Goal: Transaction & Acquisition: Purchase product/service

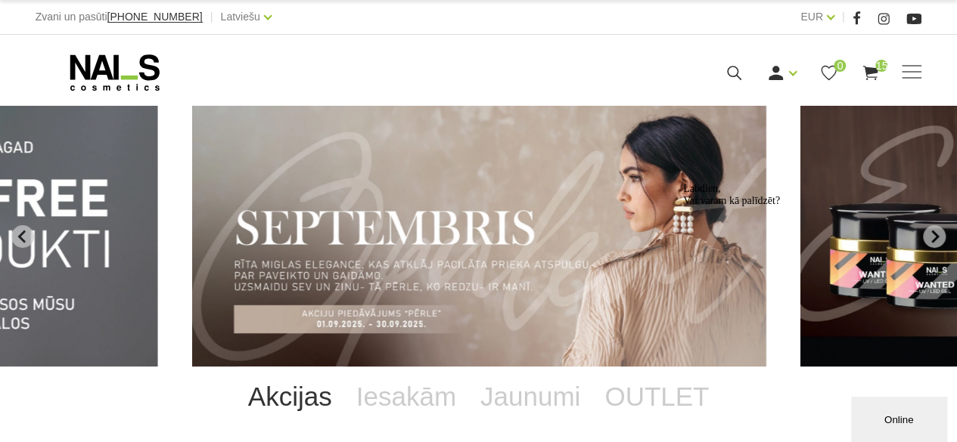
click at [683, 183] on icon "Logrīka uzmanības tvērējs" at bounding box center [683, 183] width 0 height 0
click at [873, 69] on use at bounding box center [870, 73] width 15 height 14
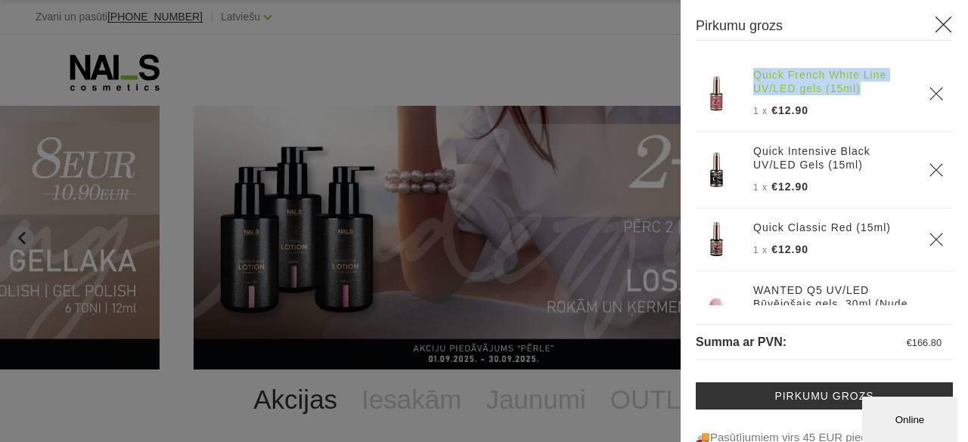
drag, startPoint x: 750, startPoint y: 77, endPoint x: 886, endPoint y: 88, distance: 136.5
click at [886, 88] on th "Quick French White Line UV/LED gels (15ml) 1 x €12.90" at bounding box center [831, 94] width 175 height 76
copy link "Quick French White Line UV/LED gels (15ml)"
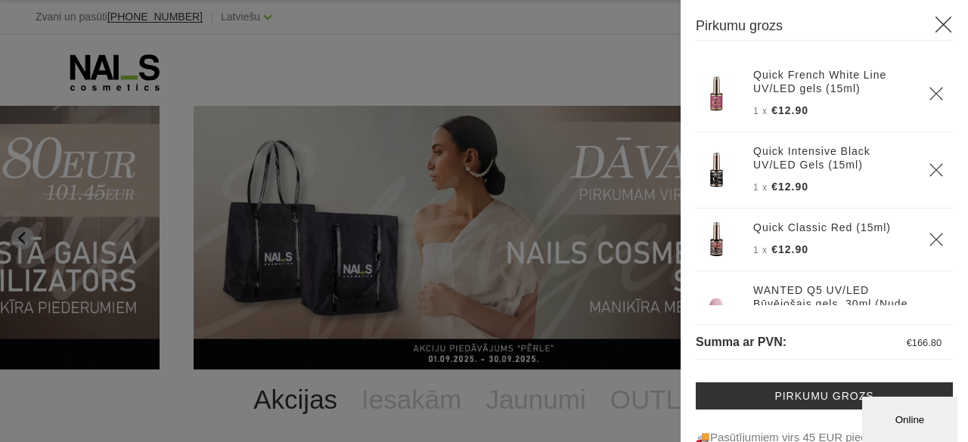
click at [929, 94] on icon "Delete" at bounding box center [936, 93] width 15 height 15
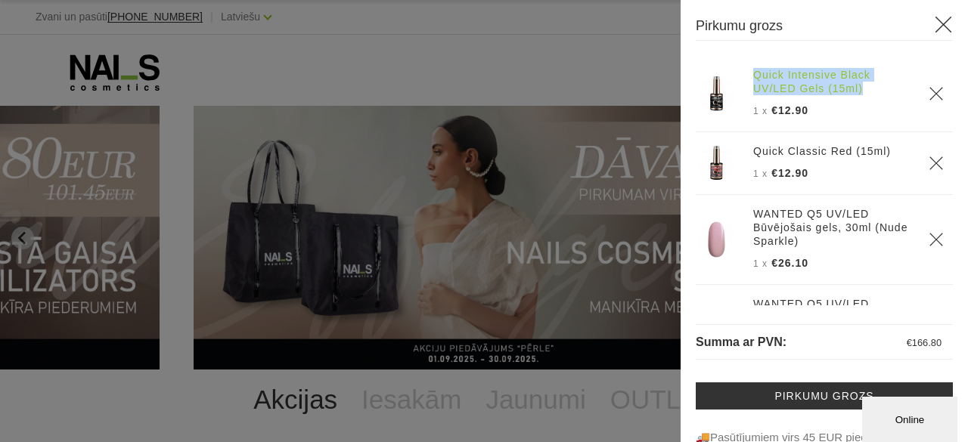
drag, startPoint x: 751, startPoint y: 76, endPoint x: 871, endPoint y: 84, distance: 120.5
click at [871, 84] on th "Quick Intensive Black UV/LED Gels (15ml) 1 x €12.90" at bounding box center [831, 94] width 175 height 76
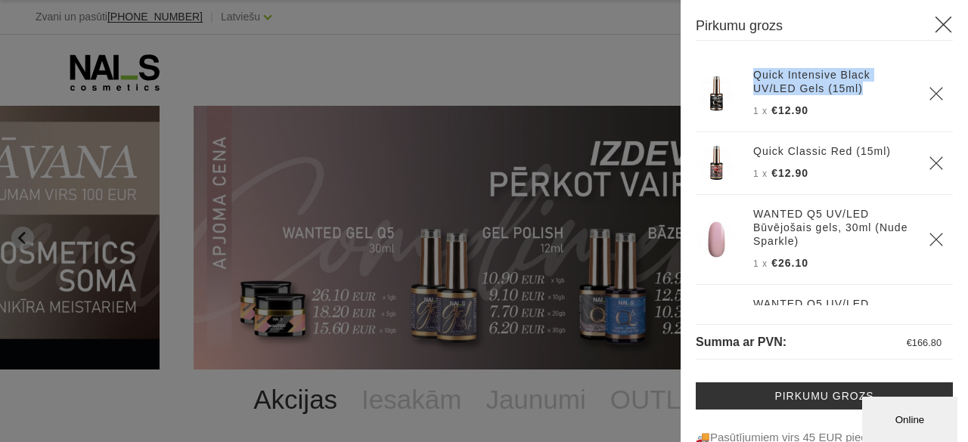
copy link "Quick Intensive Black UV/LED Gels (15ml)"
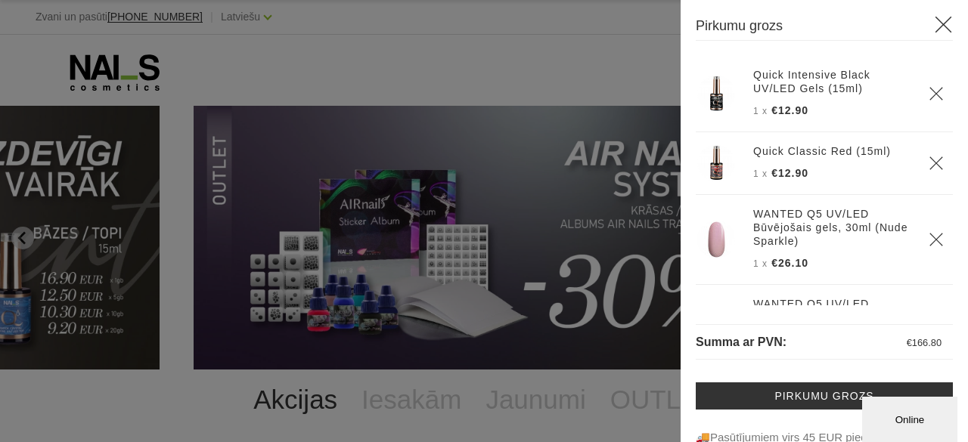
click at [929, 93] on use "Delete" at bounding box center [935, 93] width 13 height 13
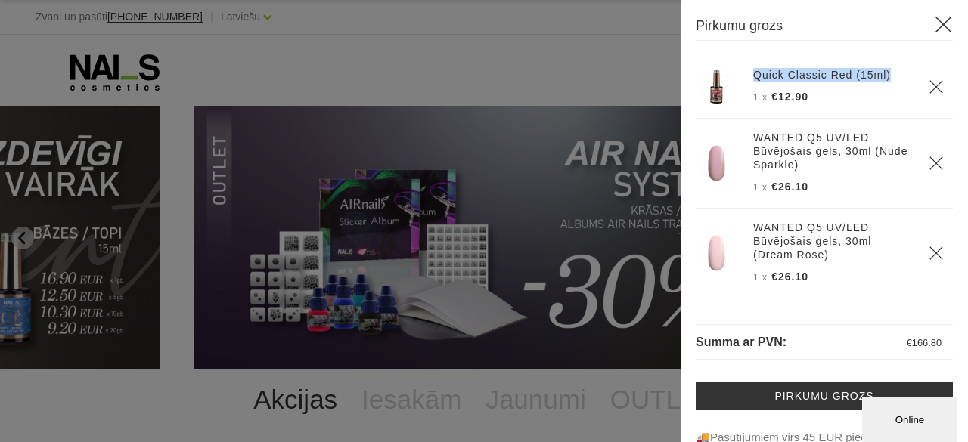
drag, startPoint x: 749, startPoint y: 75, endPoint x: 886, endPoint y: 75, distance: 136.9
click at [886, 75] on th "Quick Classic Red (15ml) 1 x €12.90" at bounding box center [831, 87] width 175 height 63
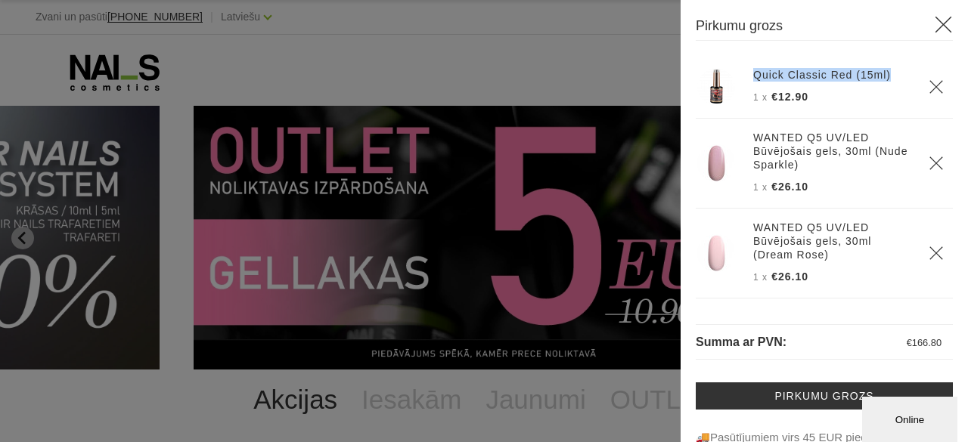
copy link "Quick Classic Red (15ml)"
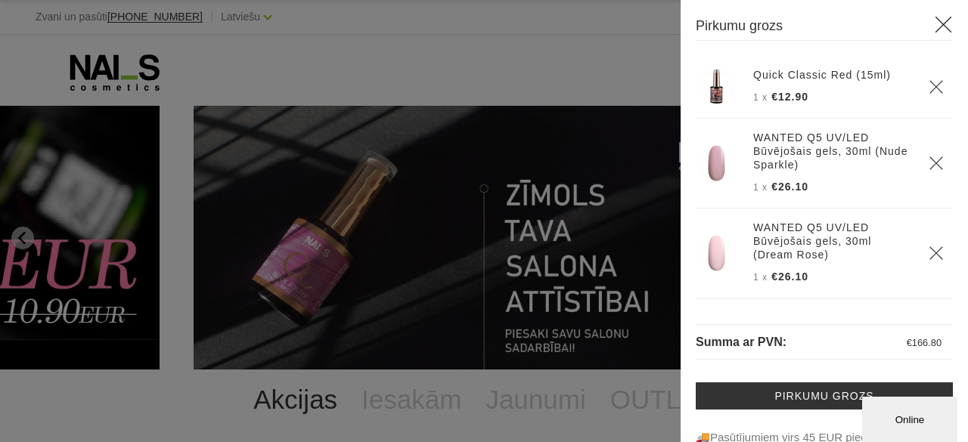
click at [929, 84] on icon "Delete" at bounding box center [936, 86] width 15 height 15
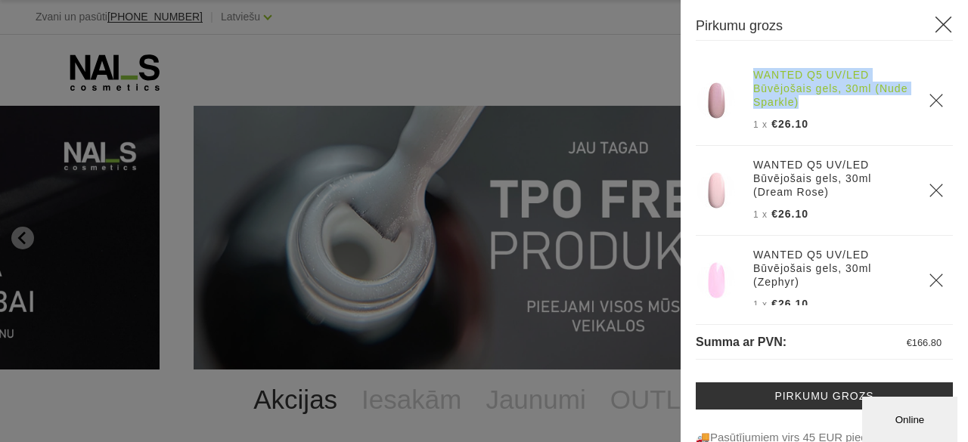
drag, startPoint x: 749, startPoint y: 75, endPoint x: 864, endPoint y: 101, distance: 117.8
click at [867, 98] on th "WANTED Q5 UV/LED Būvējošais gels, 30ml (Nude Sparkle) 1 x €26.10" at bounding box center [831, 101] width 175 height 90
copy link "WANTED Q5 UV/LED Būvējošais gels, 30ml (Nude Sparkle)"
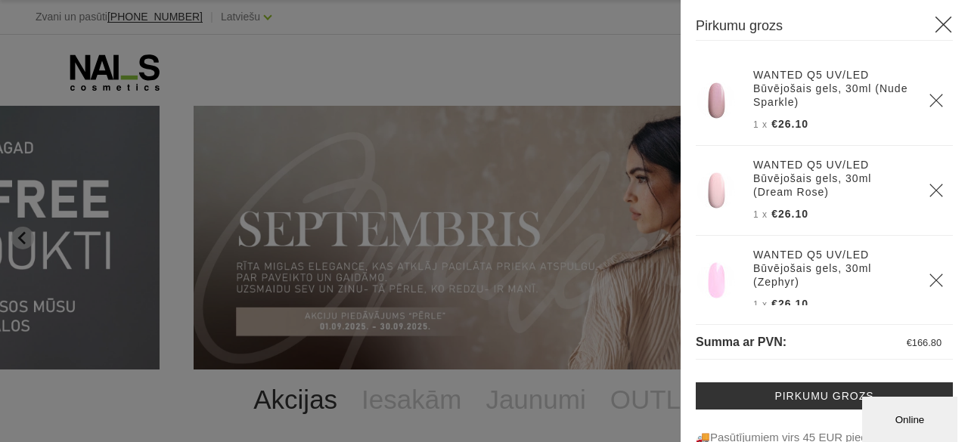
click at [929, 102] on icon "Delete" at bounding box center [936, 100] width 15 height 15
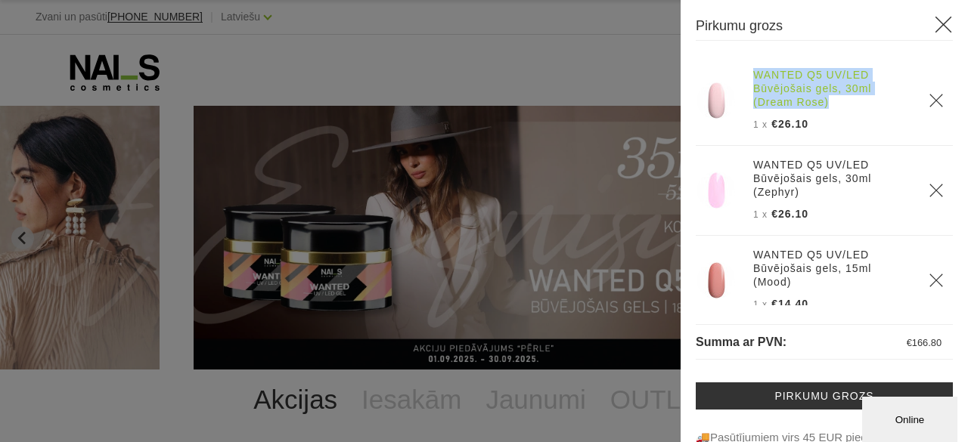
drag, startPoint x: 749, startPoint y: 75, endPoint x: 843, endPoint y: 95, distance: 96.7
click at [867, 98] on th "WANTED Q5 UV/LED Būvējošais gels, 30ml (Dream Rose) 1 x €26.10" at bounding box center [831, 101] width 175 height 90
copy link "WANTED Q5 UV/LED Būvējošais gels, 30ml (Dream Rose)"
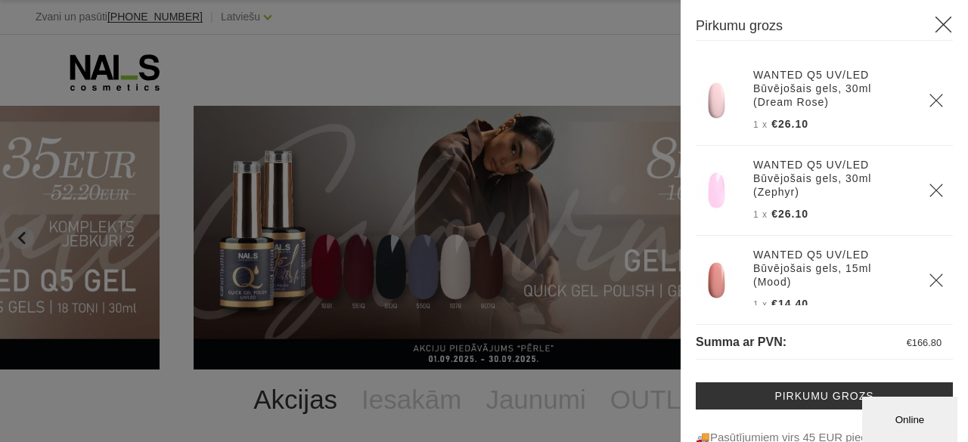
click at [929, 100] on use "Delete" at bounding box center [935, 100] width 13 height 13
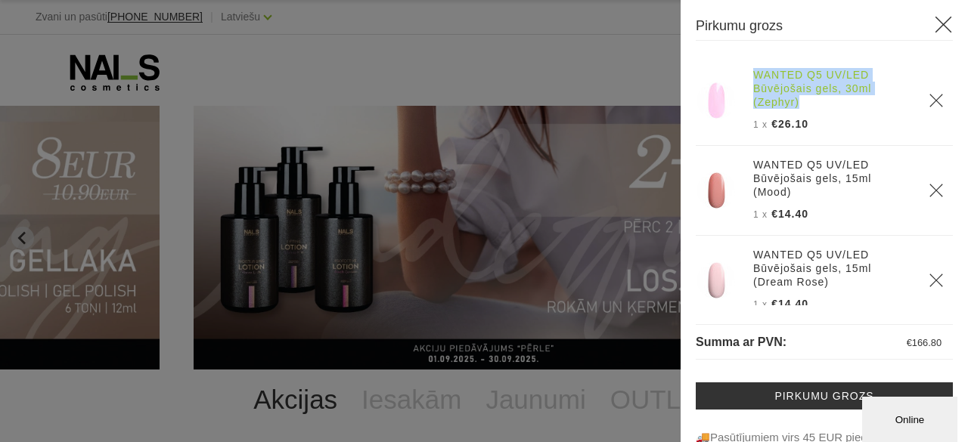
drag, startPoint x: 748, startPoint y: 73, endPoint x: 827, endPoint y: 87, distance: 79.8
click at [865, 101] on th "WANTED Q5 UV/LED Būvējošais gels, 30ml (Zephyr) 1 x €26.10" at bounding box center [831, 101] width 175 height 90
copy link "WANTED Q5 UV/LED Būvējošais gels, 30ml (Zephyr)"
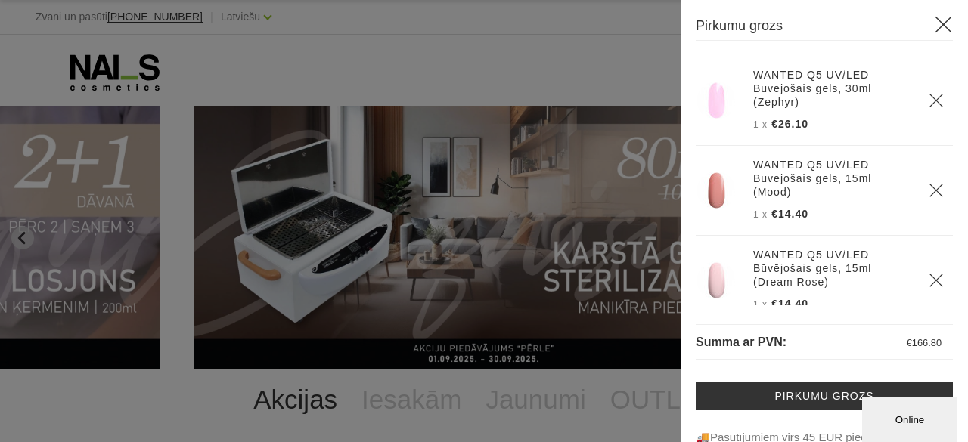
click at [929, 101] on icon "Delete" at bounding box center [936, 100] width 15 height 15
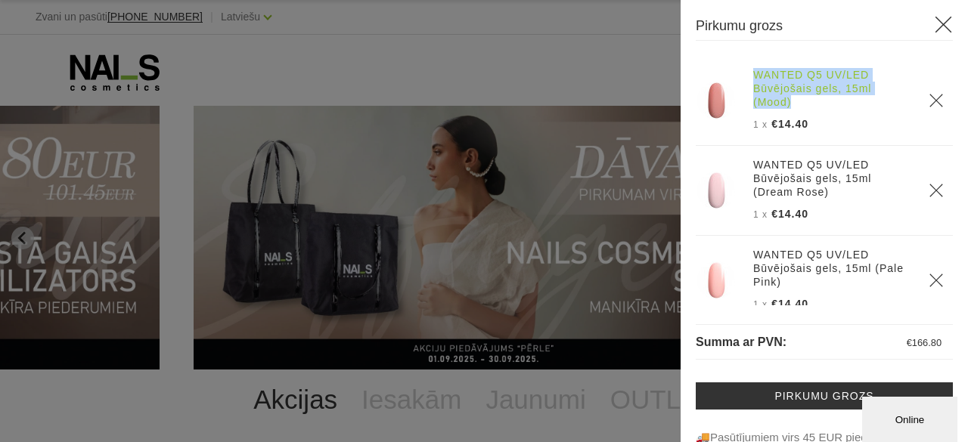
drag, startPoint x: 752, startPoint y: 76, endPoint x: 868, endPoint y: 97, distance: 118.2
click at [868, 97] on th "WANTED Q5 UV/LED Būvējošais gels, 15ml (Mood) 1 x €14.40" at bounding box center [831, 101] width 175 height 90
copy link "WANTED Q5 UV/LED Būvējošais gels, 15ml (Mood)"
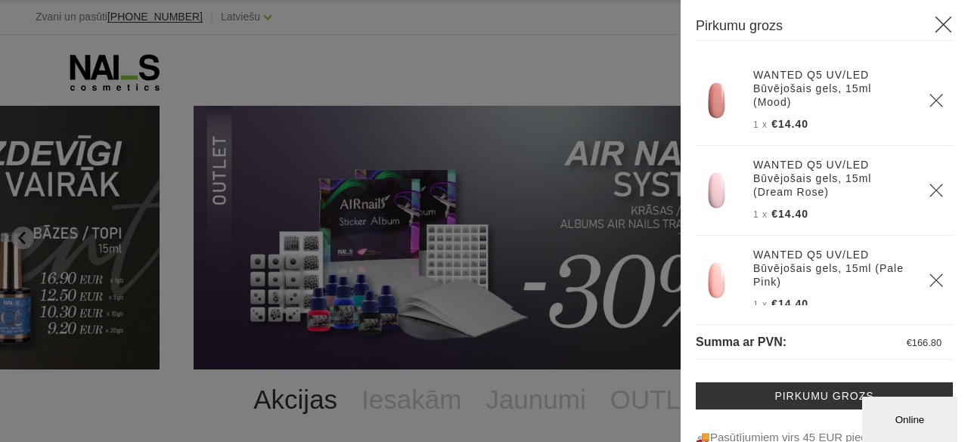
click at [929, 98] on icon "Delete" at bounding box center [936, 100] width 15 height 15
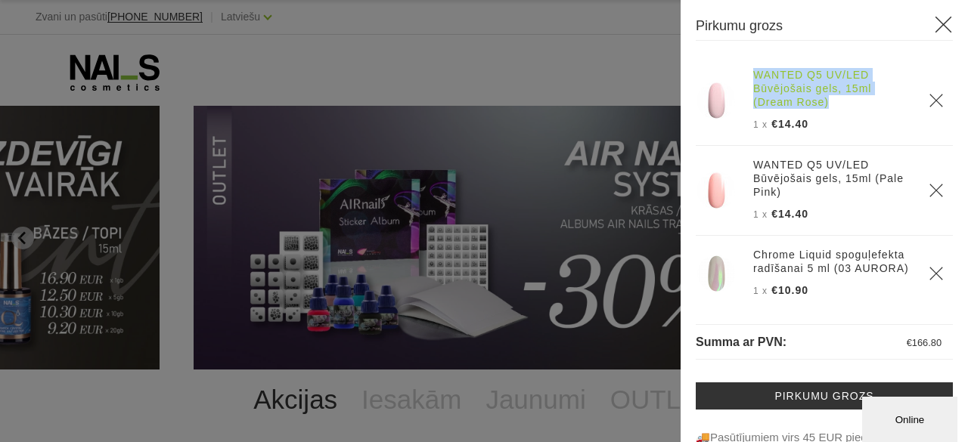
drag, startPoint x: 750, startPoint y: 73, endPoint x: 868, endPoint y: 97, distance: 120.4
click at [868, 97] on th "WANTED Q5 UV/LED Būvējošais gels, 15ml (Dream Rose) 1 x €14.40" at bounding box center [831, 101] width 175 height 90
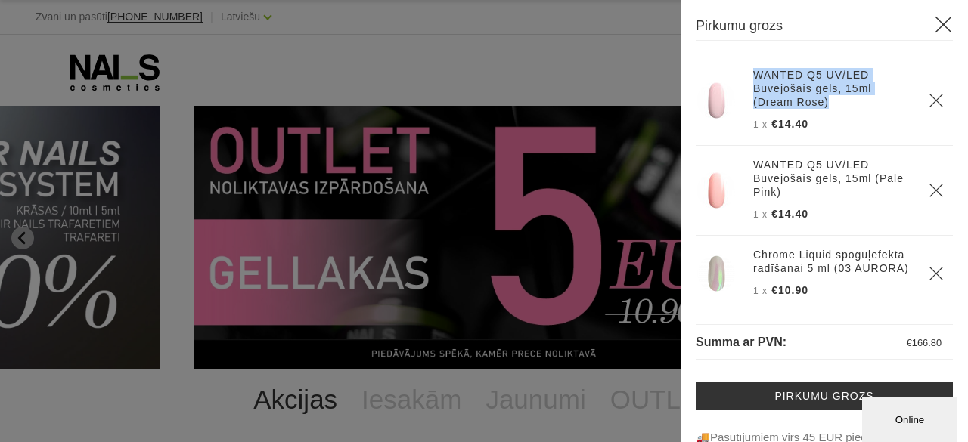
copy link "WANTED Q5 UV/LED Būvējošais gels, 15ml (Dream Rose)"
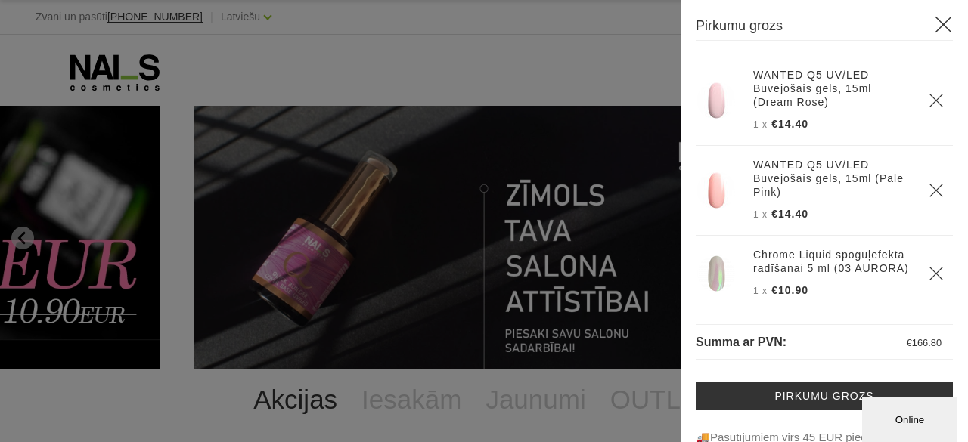
click at [929, 101] on icon "Delete" at bounding box center [936, 100] width 15 height 15
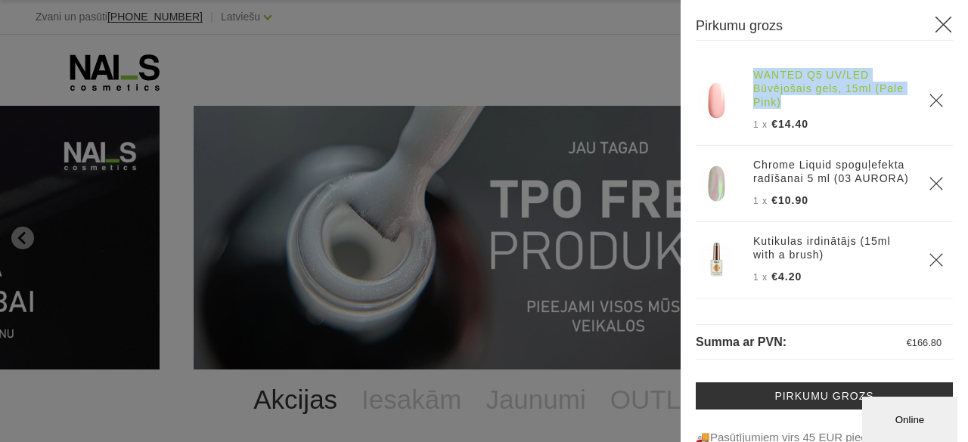
drag, startPoint x: 750, startPoint y: 74, endPoint x: 865, endPoint y: 98, distance: 117.5
click at [865, 98] on th "WANTED Q5 UV/LED Būvējošais gels, 15ml (Pale Pink) 1 x €14.40" at bounding box center [831, 101] width 175 height 90
copy link "WANTED Q5 UV/LED Būvējošais gels, 15ml (Pale Pink)"
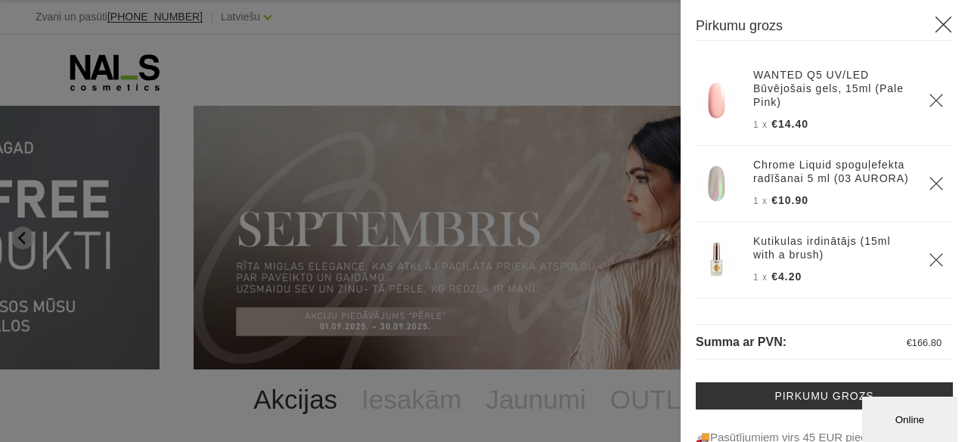
click at [929, 101] on use "Delete" at bounding box center [935, 100] width 13 height 13
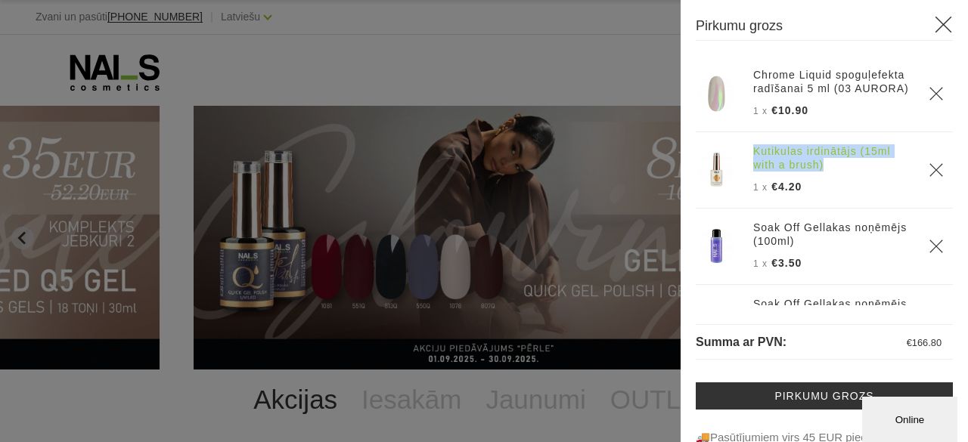
drag, startPoint x: 749, startPoint y: 165, endPoint x: 861, endPoint y: 172, distance: 112.2
click at [861, 172] on th "Kutikulas irdinātājs (15ml with a brush) 1 x €4.20" at bounding box center [831, 170] width 175 height 76
copy link "Kutikulas irdinātājs (15ml with a brush)"
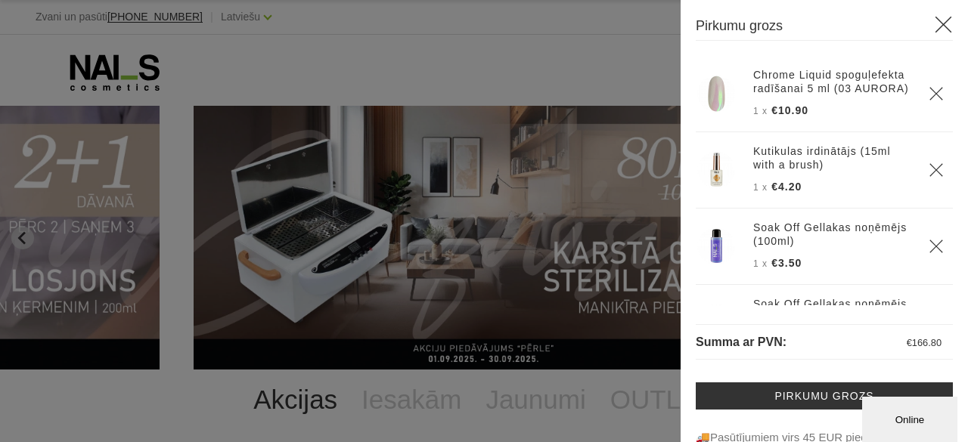
click at [929, 178] on icon "Delete" at bounding box center [936, 170] width 15 height 15
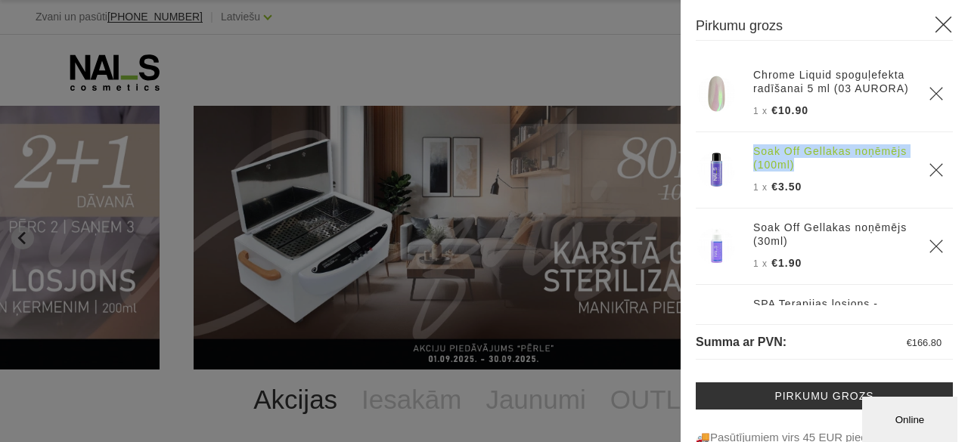
drag, startPoint x: 749, startPoint y: 166, endPoint x: 850, endPoint y: 178, distance: 101.3
click at [850, 178] on th "Soak Off Gellakas noņēmējs (100ml) 1 x €3.50" at bounding box center [831, 170] width 175 height 76
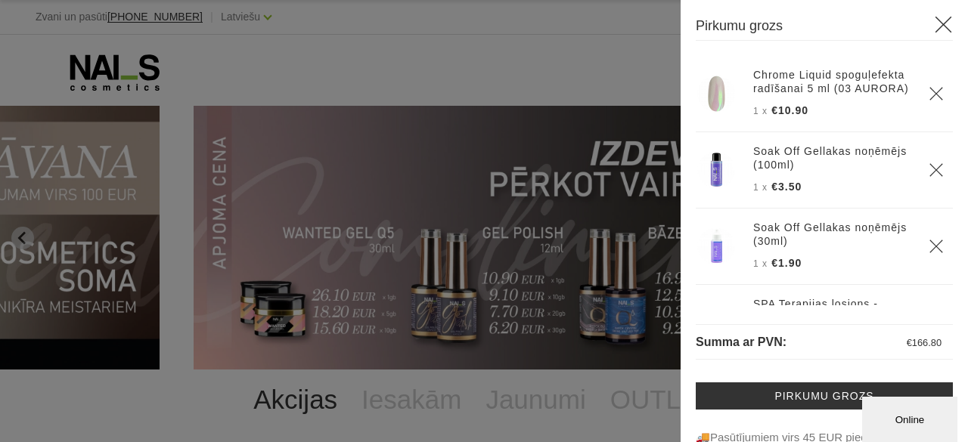
click at [929, 178] on icon "Delete" at bounding box center [936, 170] width 15 height 15
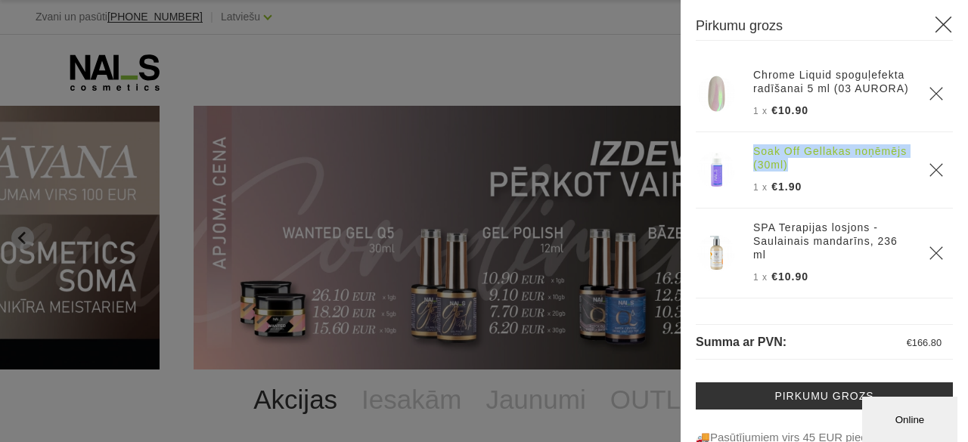
drag, startPoint x: 750, startPoint y: 164, endPoint x: 850, endPoint y: 173, distance: 100.2
click at [850, 173] on th "Soak Off Gellakas noņēmējs (30ml) 1 x €1.90" at bounding box center [831, 170] width 175 height 76
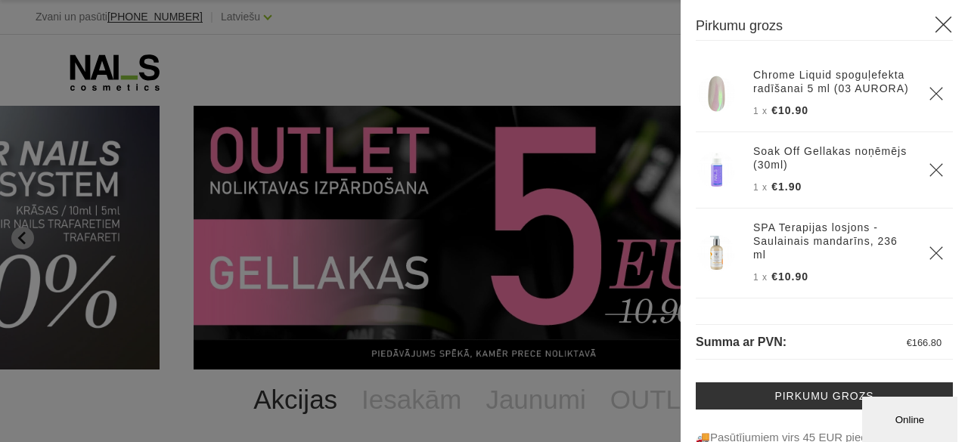
click at [929, 178] on icon "Delete" at bounding box center [936, 170] width 15 height 15
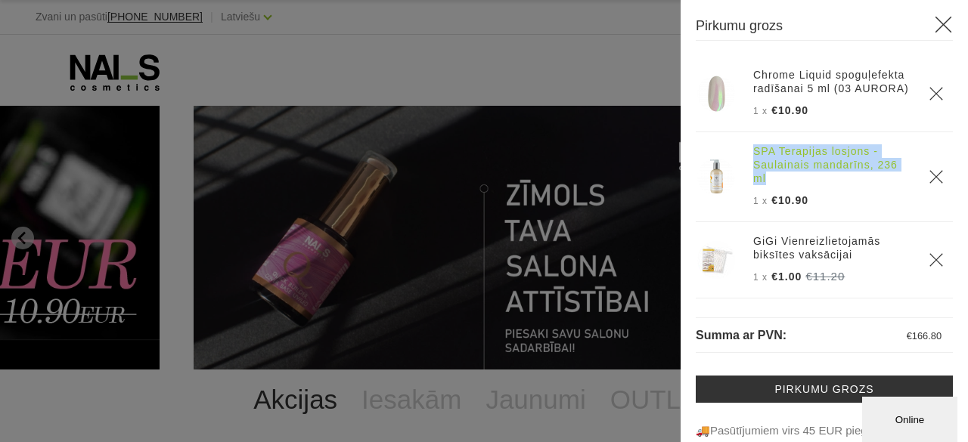
drag, startPoint x: 751, startPoint y: 168, endPoint x: 876, endPoint y: 185, distance: 126.7
click at [876, 185] on th "SPA Terapijas losjons - Saulainais mandarīns, 236 ml 1 x €10.90" at bounding box center [831, 177] width 175 height 90
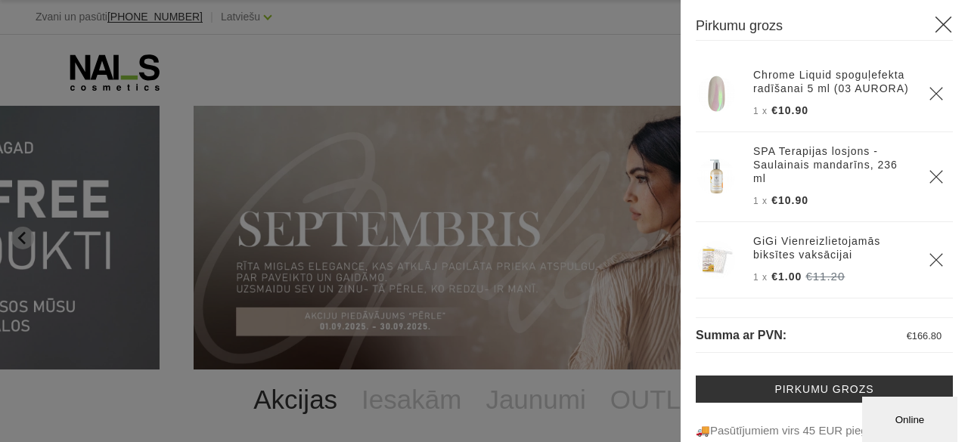
click at [929, 185] on icon "Delete" at bounding box center [936, 176] width 15 height 15
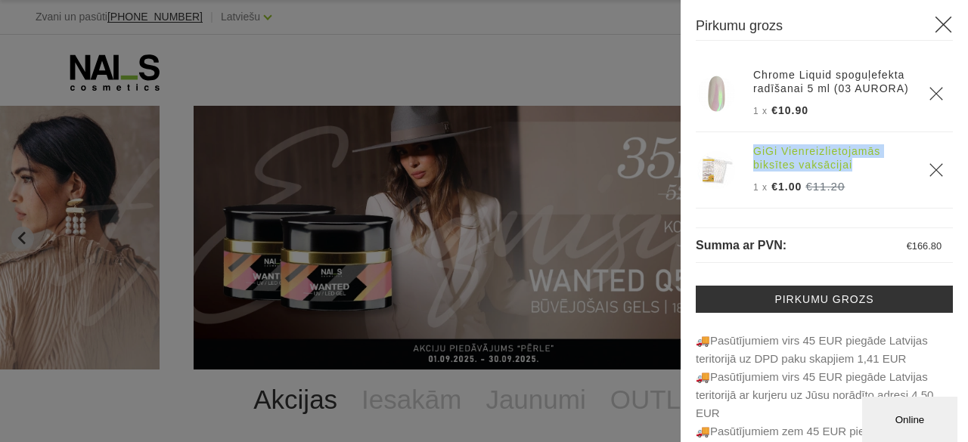
drag, startPoint x: 751, startPoint y: 167, endPoint x: 860, endPoint y: 172, distance: 109.0
click at [860, 172] on th "GiGi Vienreizlietojamās biksītes vaksācijai 1 x €1.00 €11.20" at bounding box center [831, 170] width 175 height 76
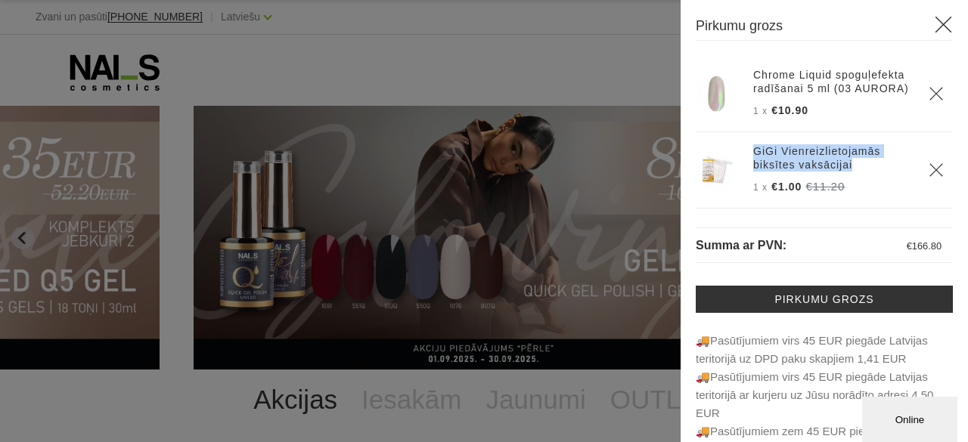
click at [802, 164] on link "GiGi Vienreizlietojamās biksītes vaksācijai" at bounding box center [831, 157] width 157 height 27
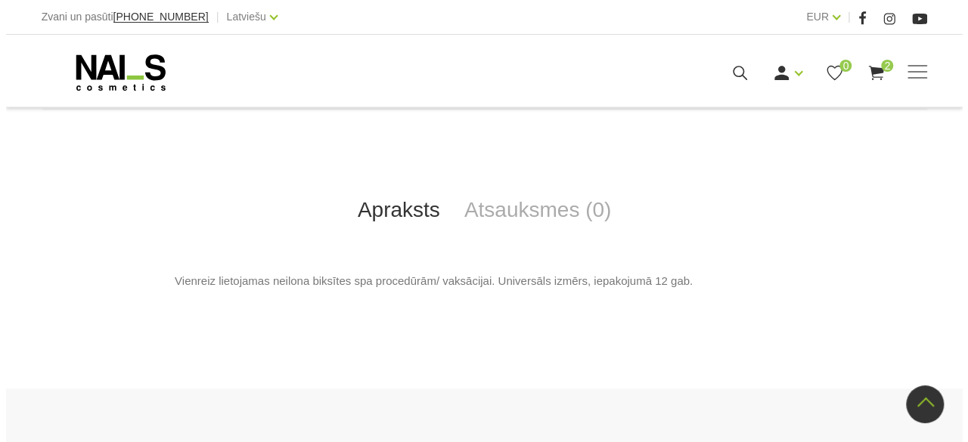
scroll to position [302, 0]
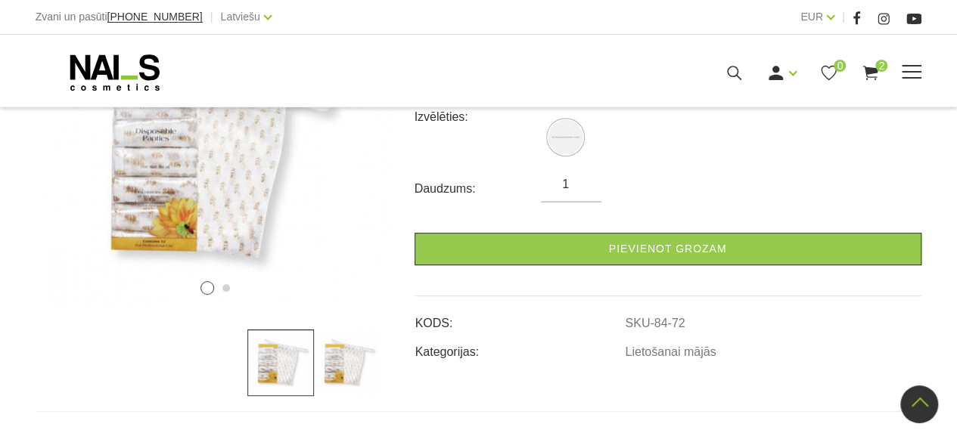
click at [865, 74] on icon at bounding box center [870, 73] width 19 height 19
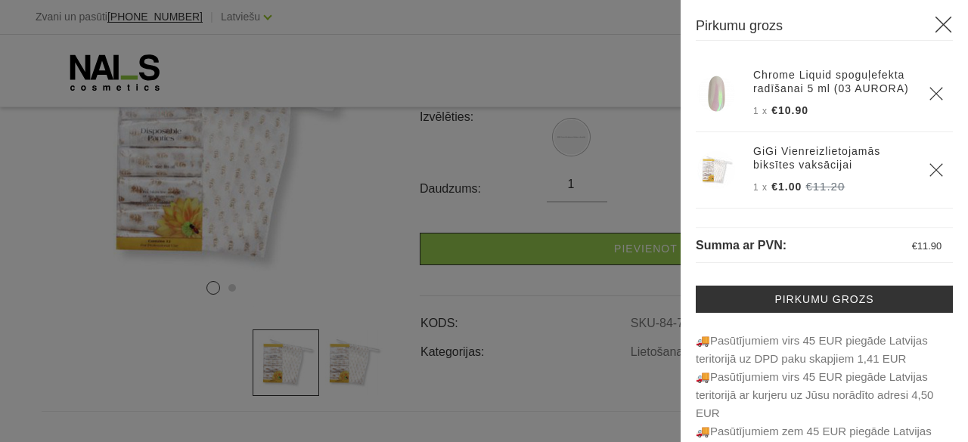
click at [929, 178] on icon "Delete" at bounding box center [936, 170] width 15 height 15
